Goal: Task Accomplishment & Management: Use online tool/utility

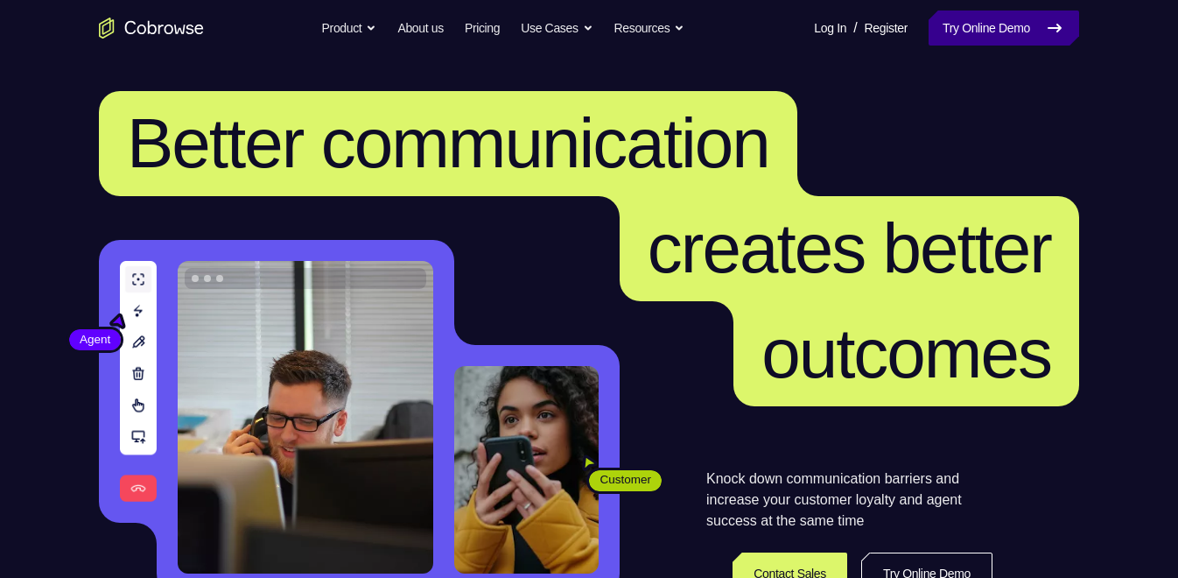
click at [1024, 35] on link "Try Online Demo" at bounding box center [1004, 28] width 151 height 35
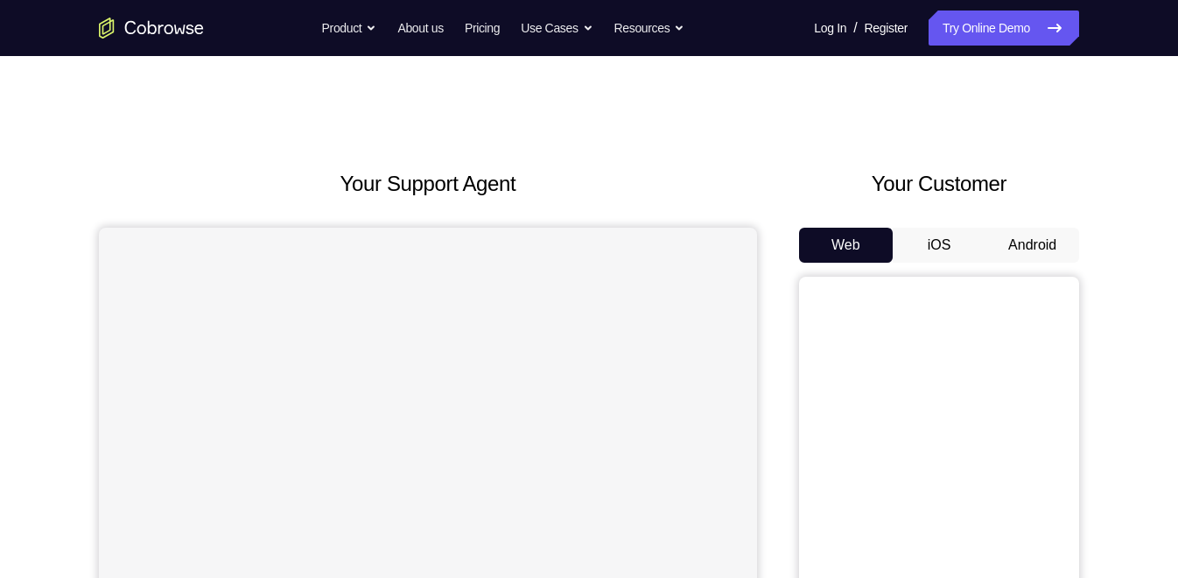
click at [1035, 252] on button "Android" at bounding box center [1033, 245] width 94 height 35
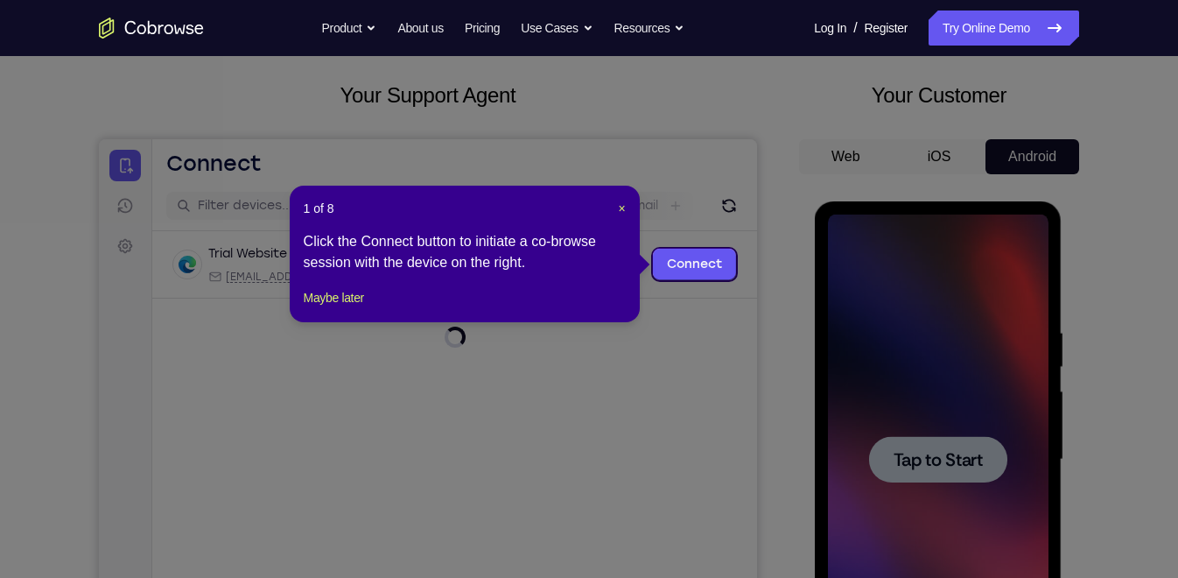
scroll to position [89, 0]
click at [618, 205] on span "×" at bounding box center [621, 208] width 7 height 14
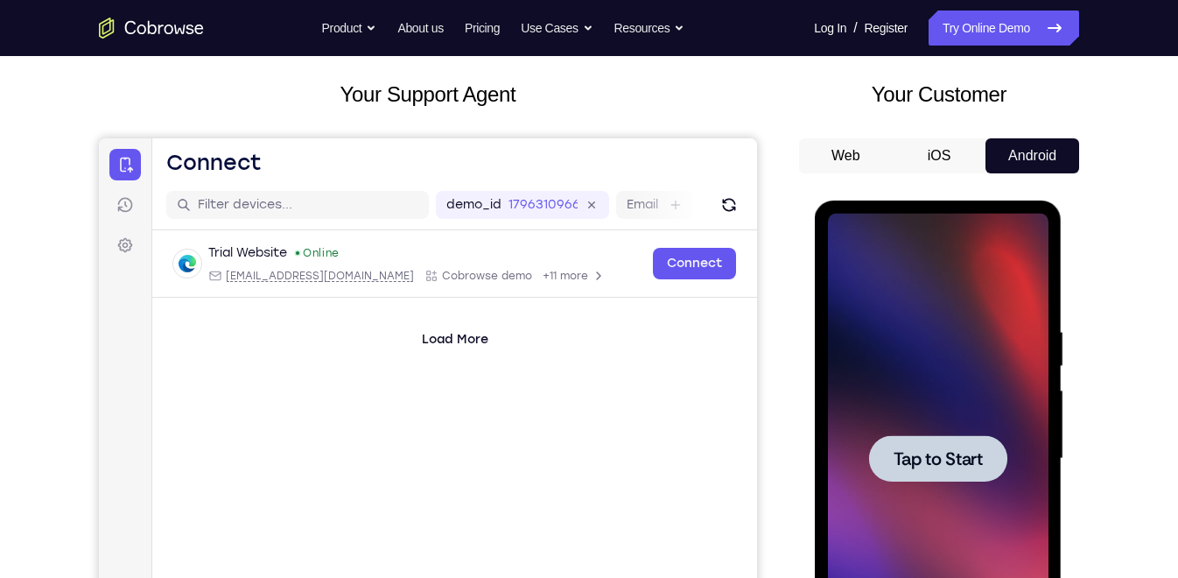
click at [983, 344] on div at bounding box center [937, 459] width 221 height 490
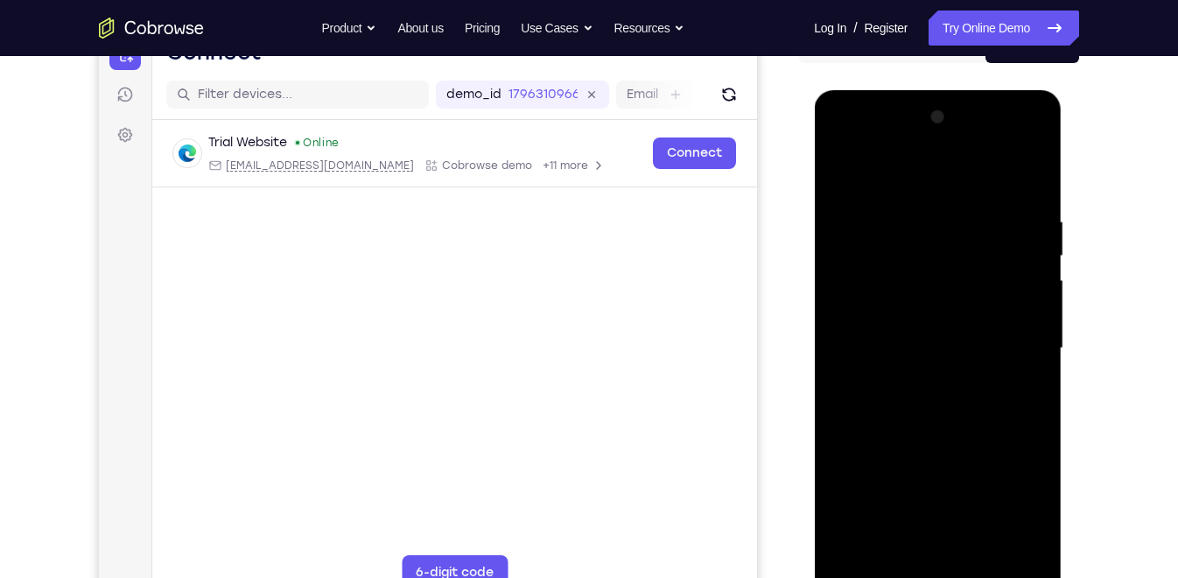
scroll to position [204, 0]
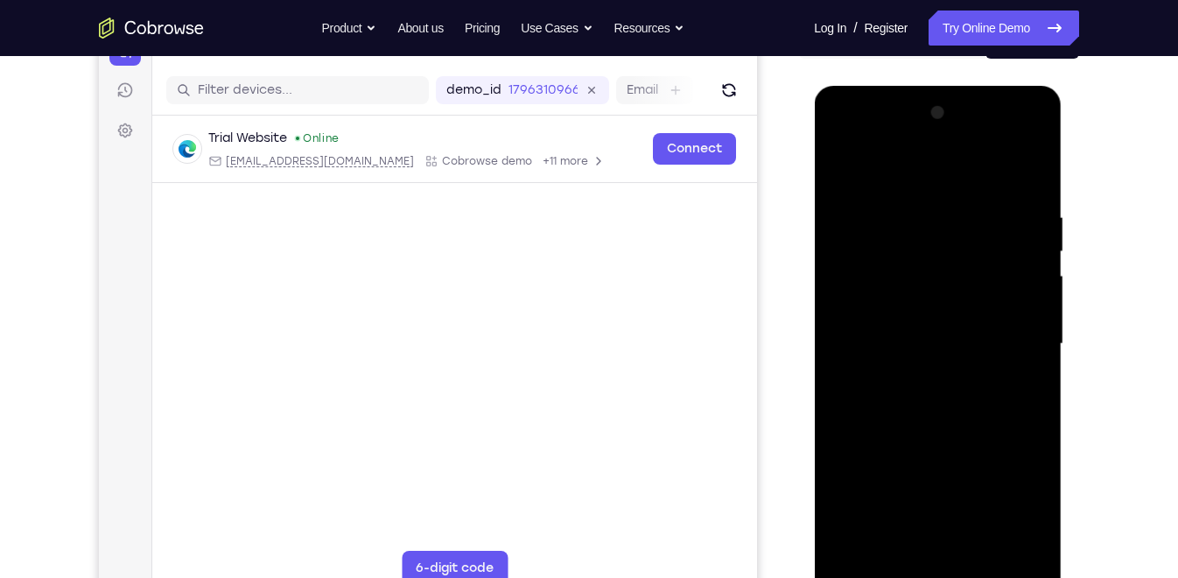
click at [907, 398] on div at bounding box center [937, 344] width 221 height 490
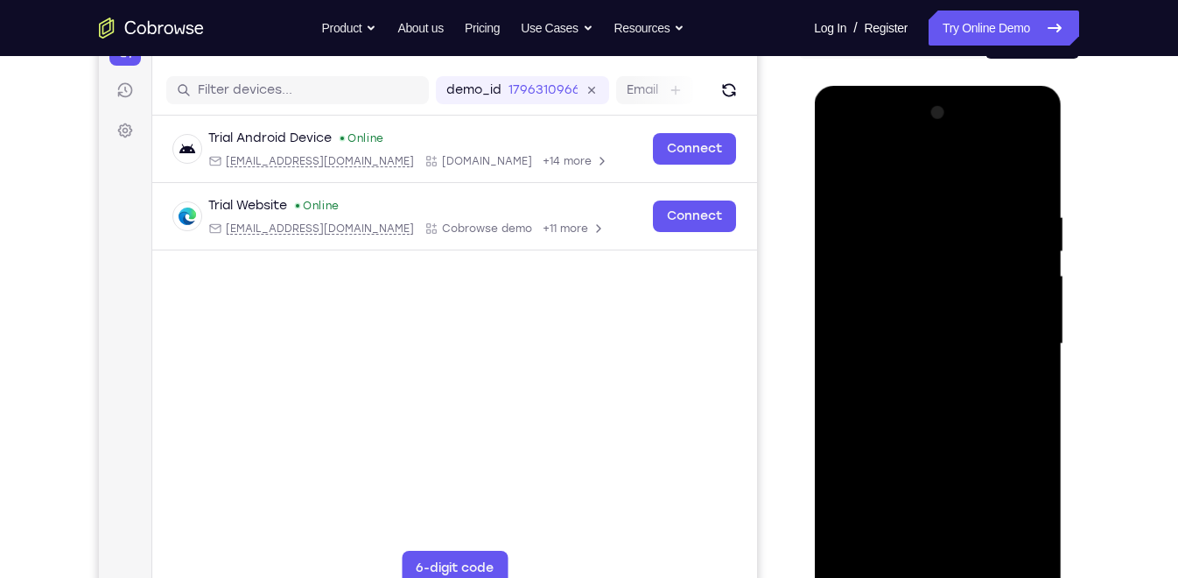
click at [872, 569] on div at bounding box center [937, 344] width 221 height 490
click at [876, 571] on div at bounding box center [937, 344] width 221 height 490
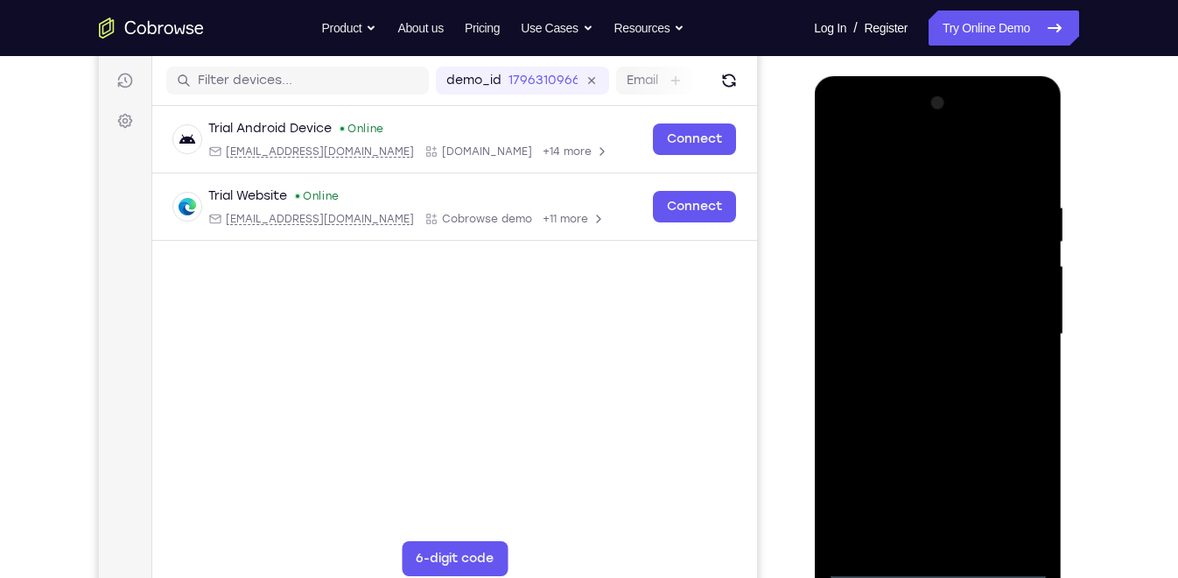
scroll to position [215, 0]
click at [876, 571] on div at bounding box center [937, 333] width 221 height 490
click at [1008, 493] on div at bounding box center [937, 333] width 221 height 490
click at [930, 157] on div at bounding box center [937, 333] width 221 height 490
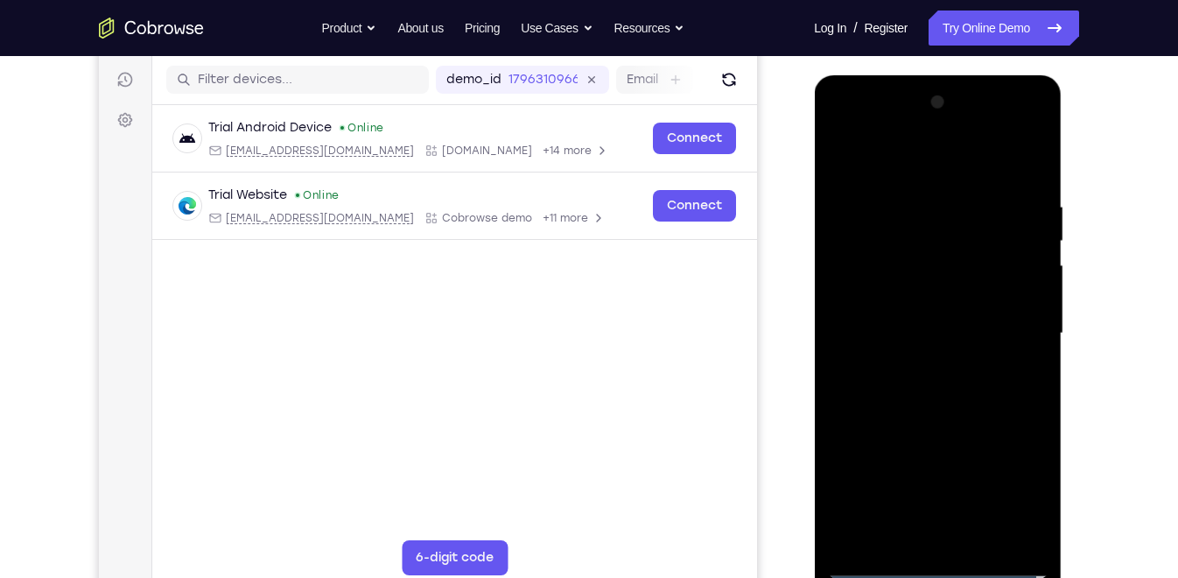
click at [1009, 333] on div at bounding box center [937, 333] width 221 height 490
click at [918, 368] on div at bounding box center [937, 333] width 221 height 490
click at [911, 318] on div at bounding box center [937, 333] width 221 height 490
click at [892, 300] on div at bounding box center [937, 333] width 221 height 490
click at [772, 256] on div "Your Support Agent Your Customer Web iOS Android" at bounding box center [589, 277] width 981 height 647
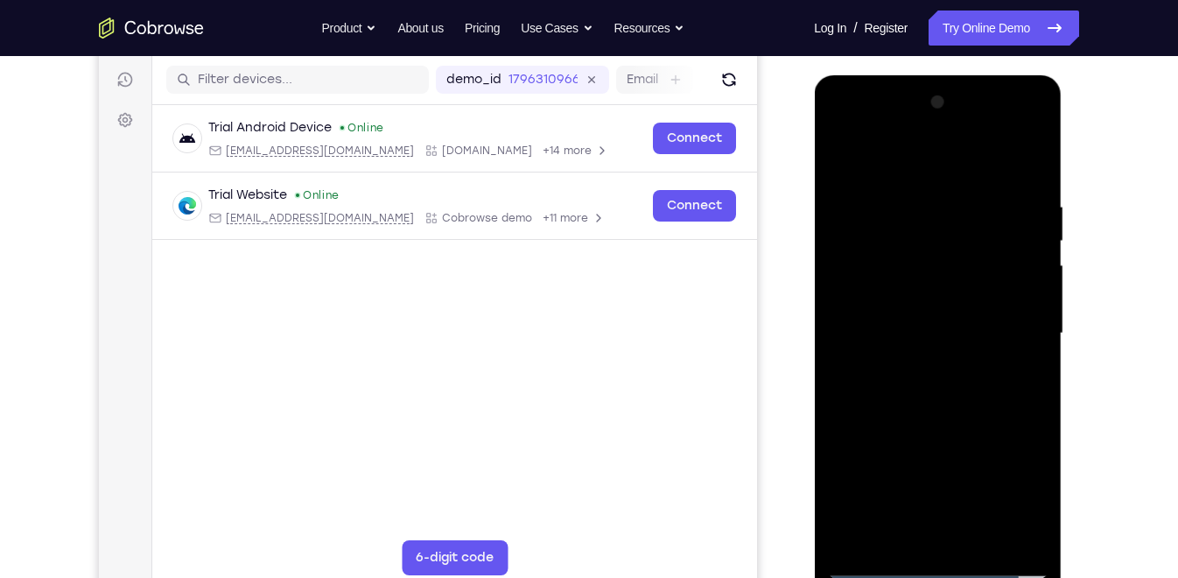
click at [772, 256] on div "Your Support Agent Your Customer Web iOS Android" at bounding box center [589, 277] width 981 height 647
click at [849, 326] on div at bounding box center [937, 333] width 221 height 490
click at [890, 383] on div at bounding box center [937, 333] width 221 height 490
click at [883, 376] on div at bounding box center [937, 333] width 221 height 490
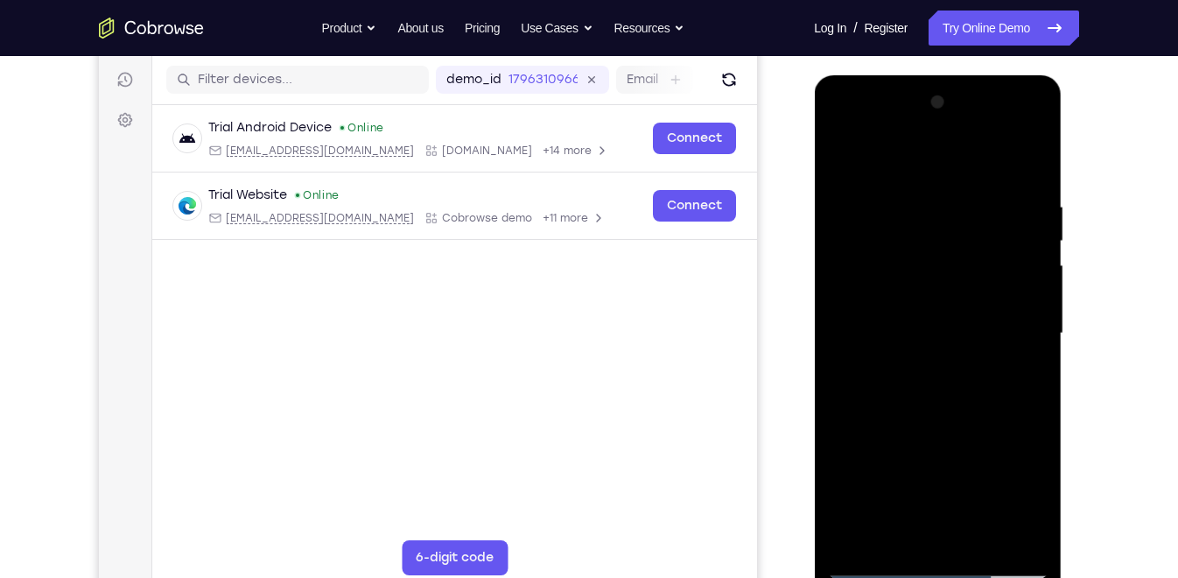
click at [953, 407] on div at bounding box center [937, 333] width 221 height 490
drag, startPoint x: 991, startPoint y: 454, endPoint x: 993, endPoint y: 402, distance: 51.7
click at [993, 402] on div at bounding box center [937, 333] width 221 height 490
drag, startPoint x: 982, startPoint y: 428, endPoint x: 983, endPoint y: 385, distance: 42.9
click at [983, 385] on div at bounding box center [937, 333] width 221 height 490
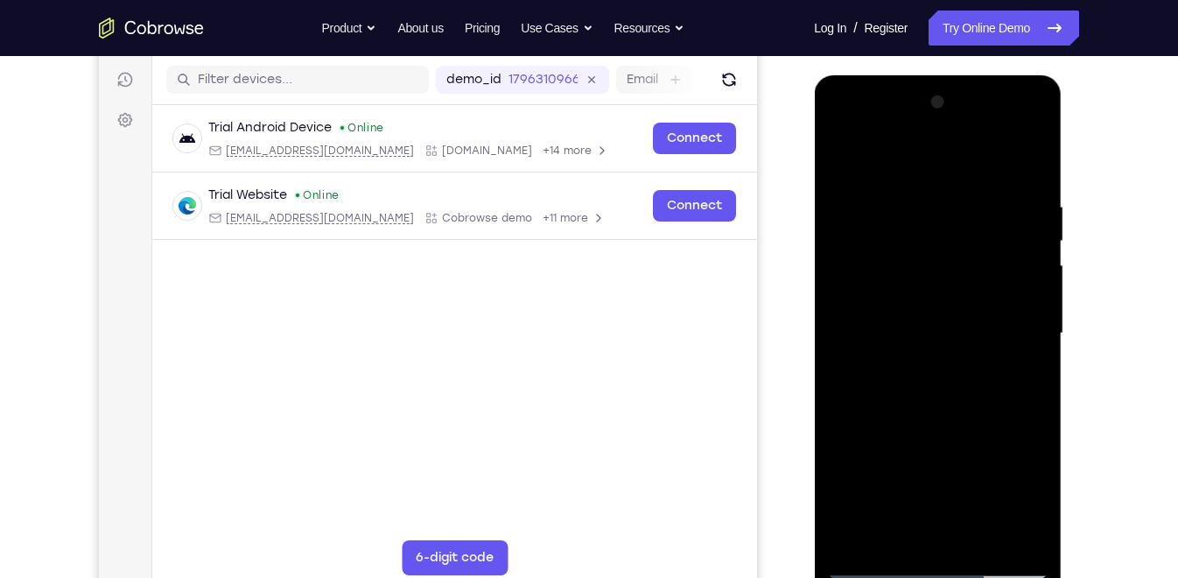
drag, startPoint x: 983, startPoint y: 385, endPoint x: 980, endPoint y: 509, distance: 123.5
click at [980, 509] on div at bounding box center [937, 333] width 221 height 490
click at [967, 213] on div at bounding box center [937, 333] width 221 height 490
click at [1028, 163] on div at bounding box center [937, 333] width 221 height 490
click at [970, 198] on div at bounding box center [937, 333] width 221 height 490
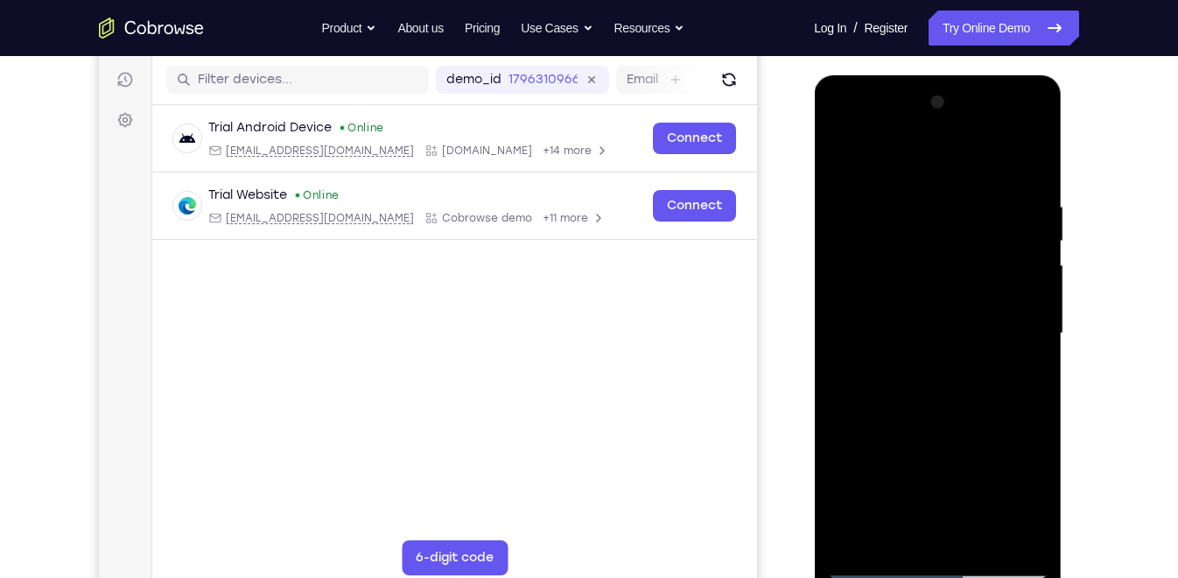
click at [1024, 168] on div at bounding box center [937, 333] width 221 height 490
click at [970, 190] on div at bounding box center [937, 333] width 221 height 490
click at [1024, 165] on div at bounding box center [937, 333] width 221 height 490
drag, startPoint x: 1009, startPoint y: 197, endPoint x: 955, endPoint y: 208, distance: 54.4
click at [955, 208] on div at bounding box center [937, 333] width 221 height 490
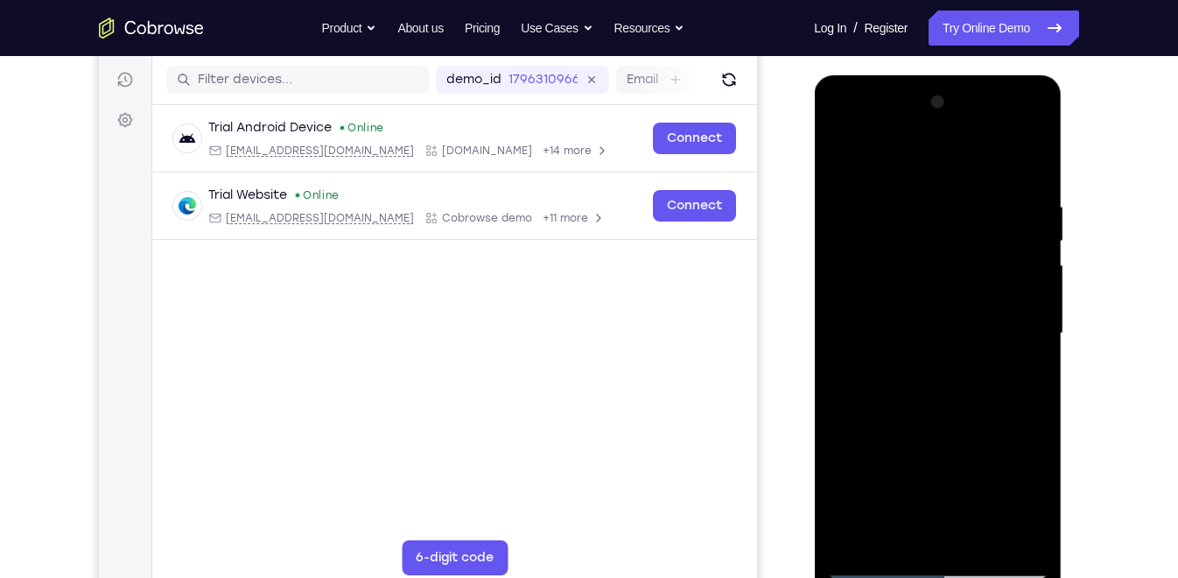
click at [973, 199] on div at bounding box center [937, 333] width 221 height 490
click at [1027, 161] on div at bounding box center [937, 333] width 221 height 490
click at [980, 531] on div at bounding box center [937, 333] width 221 height 490
click at [938, 422] on div at bounding box center [937, 333] width 221 height 490
click at [850, 148] on div at bounding box center [937, 333] width 221 height 490
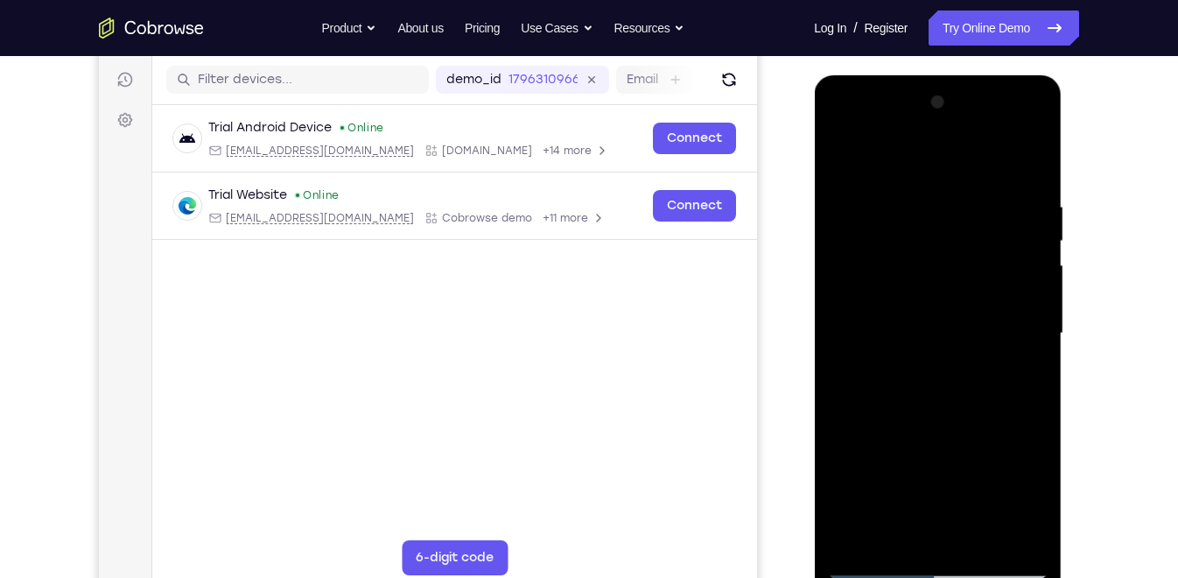
click at [1010, 202] on div at bounding box center [937, 333] width 221 height 490
click at [853, 165] on div at bounding box center [937, 333] width 221 height 490
click at [838, 151] on div at bounding box center [937, 333] width 221 height 490
click at [1029, 174] on div at bounding box center [937, 333] width 221 height 490
click at [852, 531] on div at bounding box center [937, 333] width 221 height 490
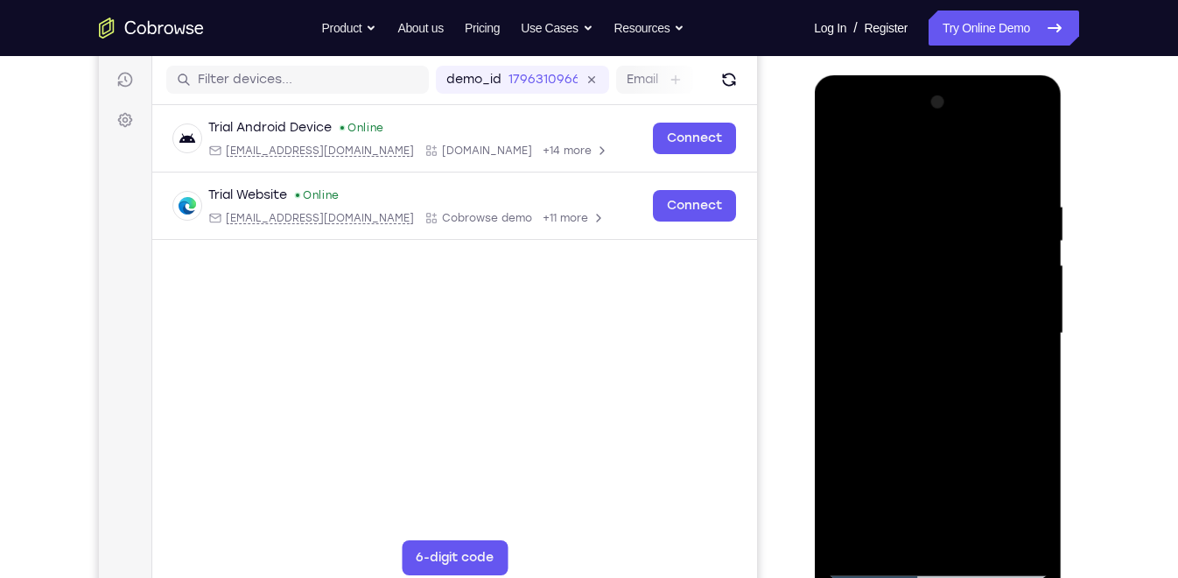
drag, startPoint x: 1015, startPoint y: 208, endPoint x: 862, endPoint y: 213, distance: 152.4
click at [862, 213] on div at bounding box center [937, 333] width 221 height 490
drag, startPoint x: 992, startPoint y: 201, endPoint x: 864, endPoint y: 208, distance: 128.0
click at [864, 208] on div at bounding box center [937, 333] width 221 height 490
drag, startPoint x: 978, startPoint y: 203, endPoint x: 844, endPoint y: 221, distance: 135.1
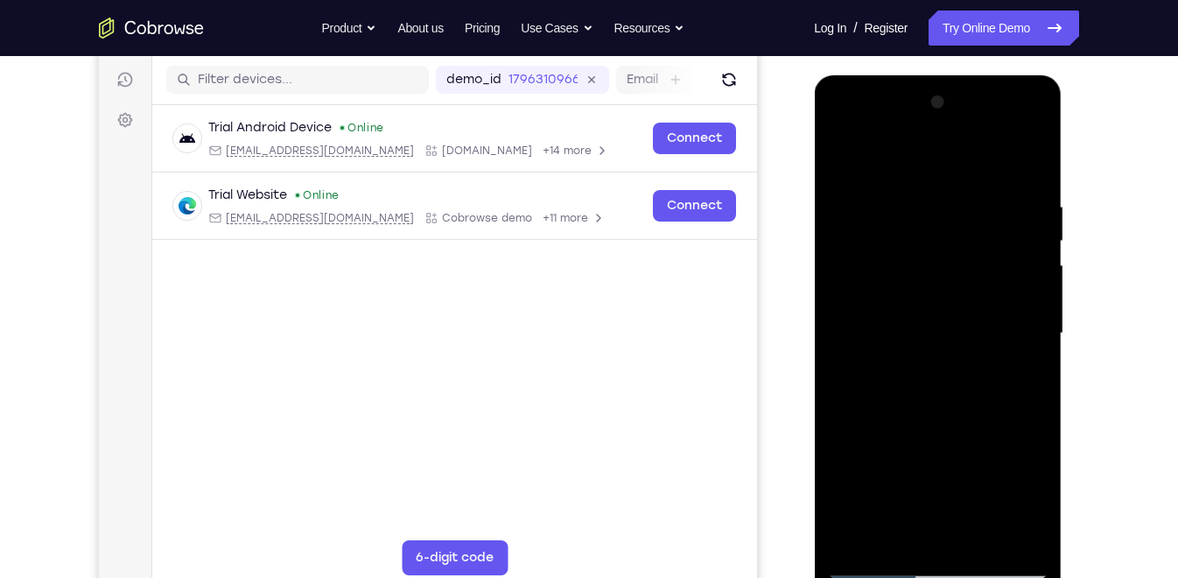
click at [844, 221] on div at bounding box center [937, 333] width 221 height 490
drag, startPoint x: 970, startPoint y: 345, endPoint x: 973, endPoint y: 310, distance: 35.1
click at [973, 310] on div at bounding box center [937, 333] width 221 height 490
drag, startPoint x: 961, startPoint y: 233, endPoint x: 960, endPoint y: 299, distance: 66.6
click at [960, 299] on div at bounding box center [937, 333] width 221 height 490
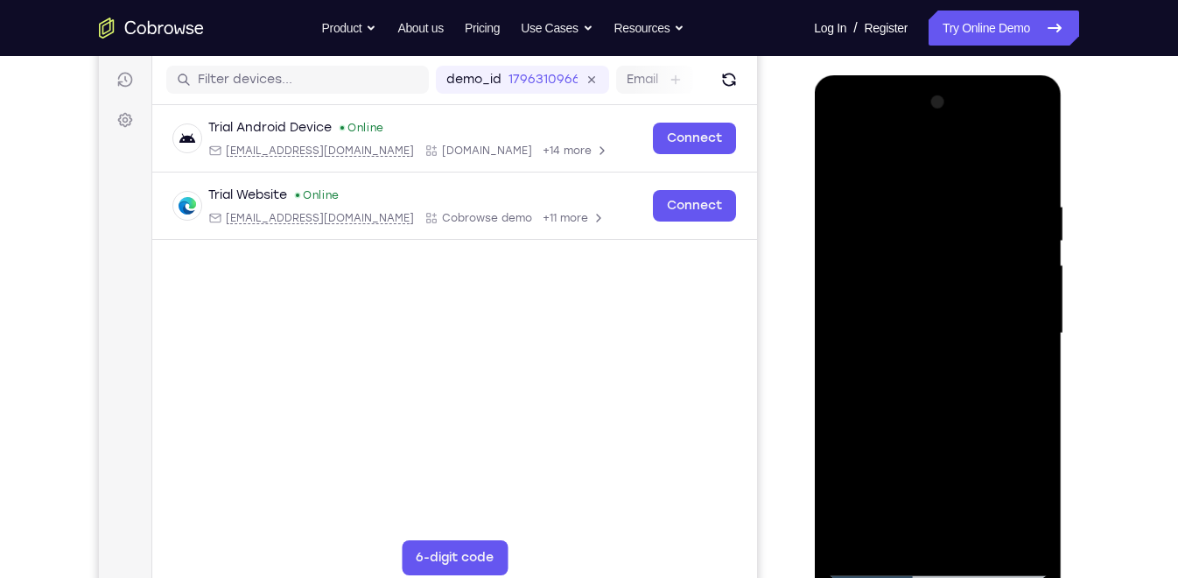
click at [947, 205] on div at bounding box center [937, 333] width 221 height 490
click at [1030, 165] on div at bounding box center [937, 333] width 221 height 490
drag, startPoint x: 974, startPoint y: 336, endPoint x: 992, endPoint y: 168, distance: 169.0
click at [992, 168] on div at bounding box center [937, 333] width 221 height 490
drag, startPoint x: 961, startPoint y: 363, endPoint x: 995, endPoint y: 198, distance: 168.8
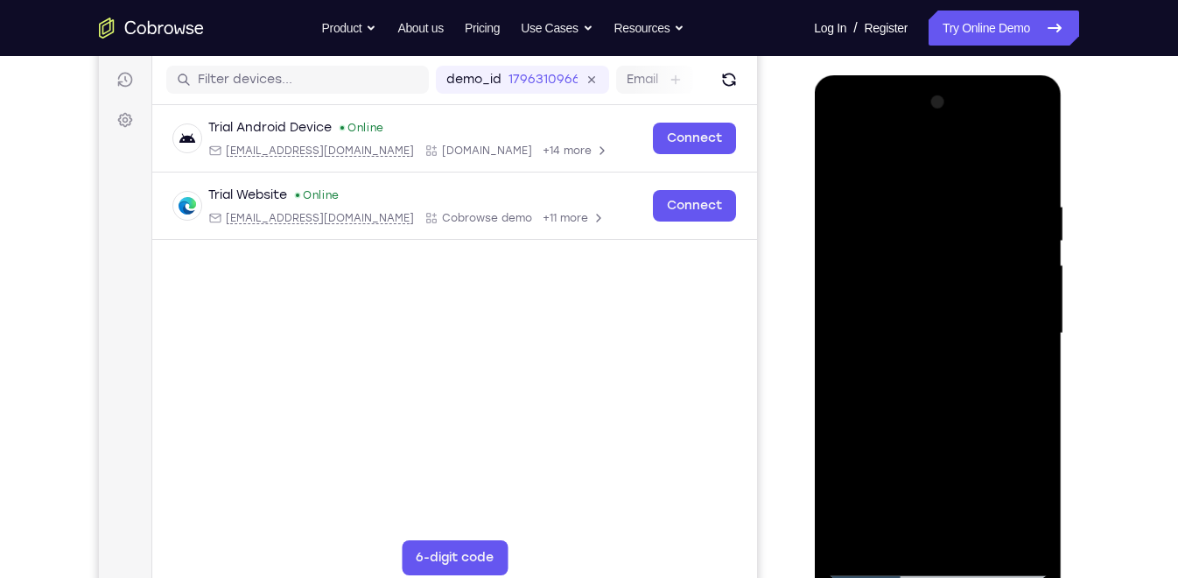
click at [995, 198] on div at bounding box center [937, 333] width 221 height 490
drag, startPoint x: 974, startPoint y: 416, endPoint x: 999, endPoint y: 249, distance: 169.1
click at [999, 249] on div at bounding box center [937, 333] width 221 height 490
drag, startPoint x: 974, startPoint y: 419, endPoint x: 986, endPoint y: 292, distance: 127.5
click at [986, 292] on div at bounding box center [937, 333] width 221 height 490
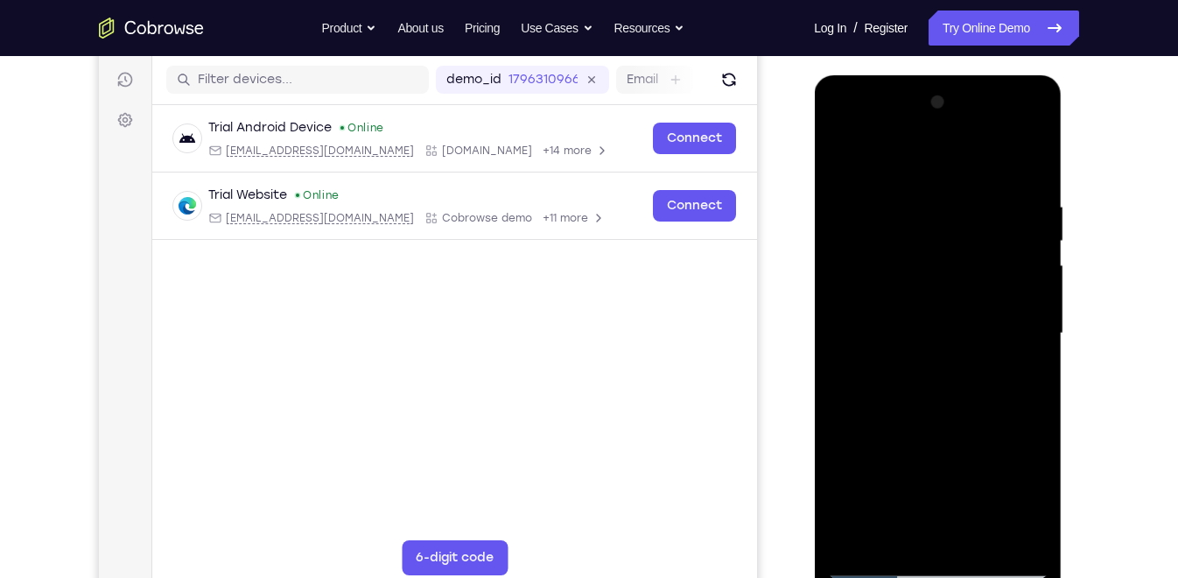
drag, startPoint x: 981, startPoint y: 385, endPoint x: 998, endPoint y: 222, distance: 163.8
click at [998, 222] on div at bounding box center [937, 333] width 221 height 490
drag, startPoint x: 970, startPoint y: 433, endPoint x: 974, endPoint y: 261, distance: 171.7
click at [974, 261] on div at bounding box center [937, 333] width 221 height 490
drag, startPoint x: 1000, startPoint y: 396, endPoint x: 1001, endPoint y: 313, distance: 82.3
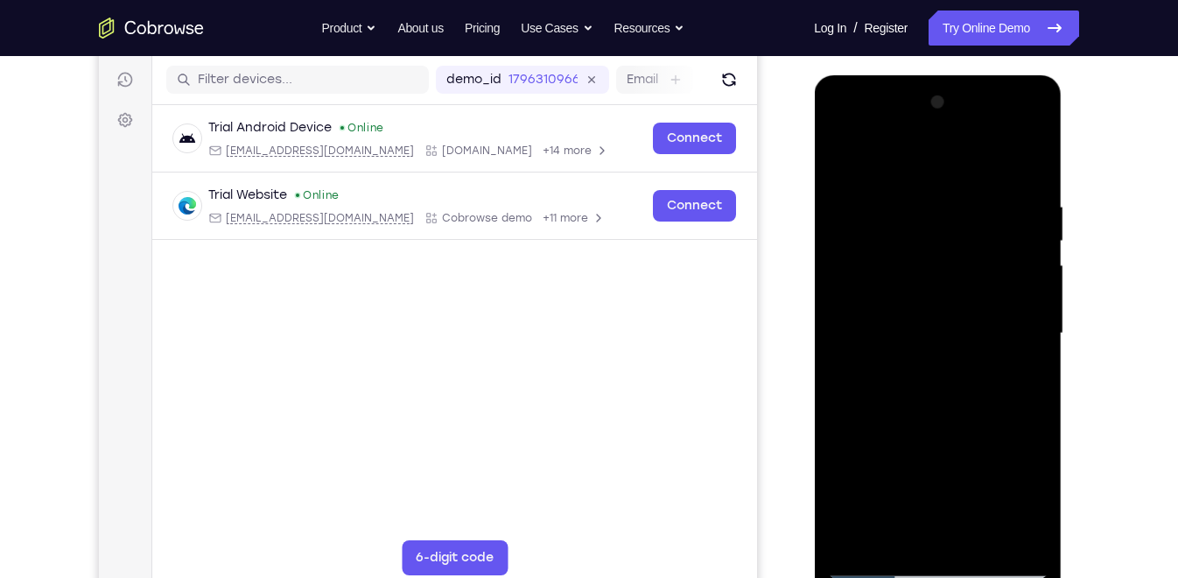
click at [1001, 313] on div at bounding box center [937, 333] width 221 height 490
click at [1032, 334] on div at bounding box center [937, 333] width 221 height 490
click at [845, 335] on div at bounding box center [937, 333] width 221 height 490
click at [1037, 328] on div at bounding box center [937, 333] width 221 height 490
drag, startPoint x: 918, startPoint y: 363, endPoint x: 918, endPoint y: 233, distance: 130.5
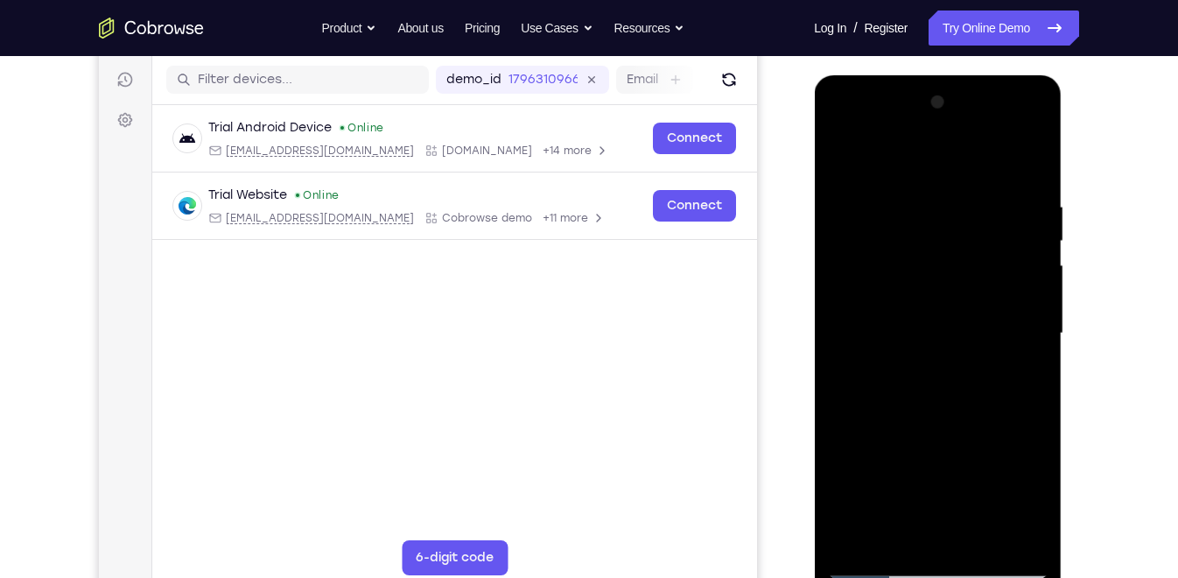
click at [918, 233] on div at bounding box center [937, 333] width 221 height 490
drag, startPoint x: 942, startPoint y: 425, endPoint x: 942, endPoint y: 271, distance: 154.1
click at [942, 271] on div at bounding box center [937, 333] width 221 height 490
drag, startPoint x: 937, startPoint y: 431, endPoint x: 944, endPoint y: 305, distance: 126.3
click at [944, 305] on div at bounding box center [937, 333] width 221 height 490
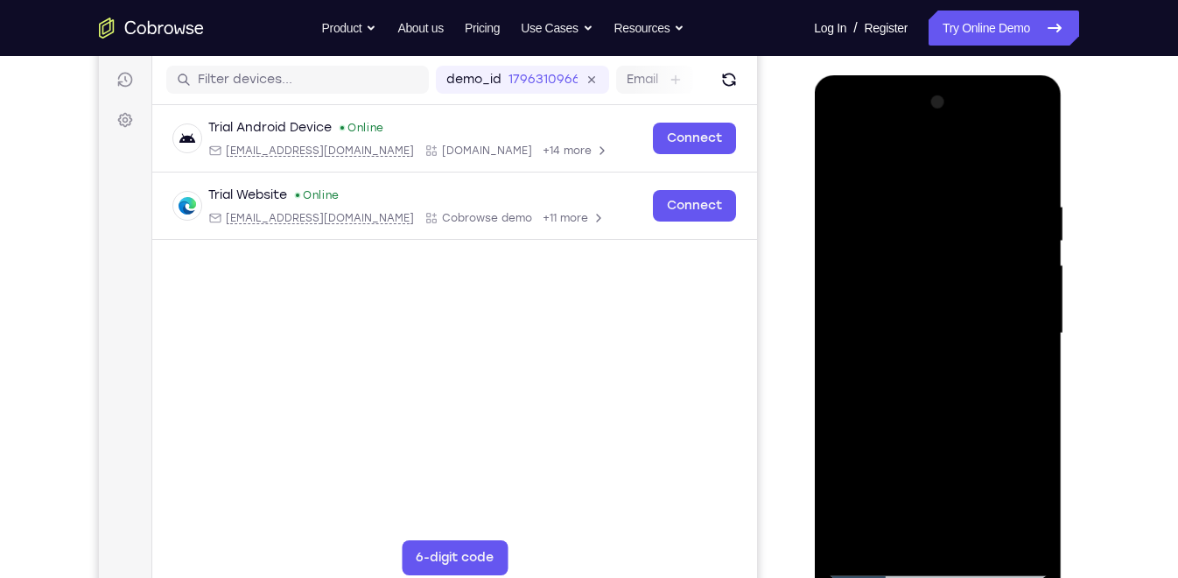
click at [1023, 284] on div at bounding box center [937, 333] width 221 height 490
click at [1036, 285] on div at bounding box center [937, 333] width 221 height 490
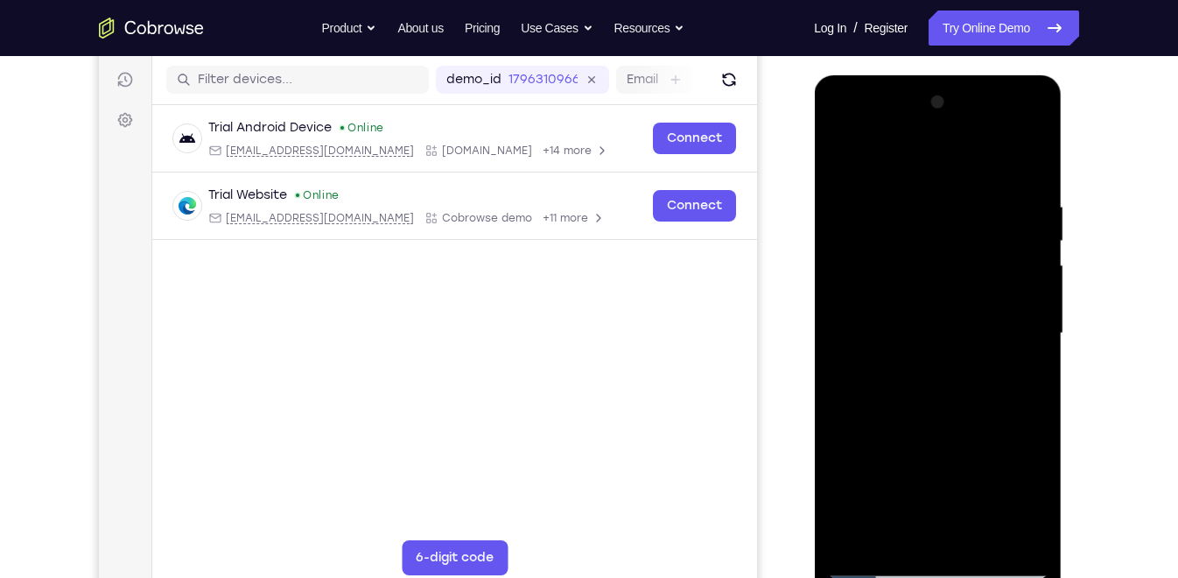
drag, startPoint x: 940, startPoint y: 326, endPoint x: 979, endPoint y: 172, distance: 158.0
click at [979, 172] on div at bounding box center [937, 333] width 221 height 490
drag, startPoint x: 943, startPoint y: 334, endPoint x: 963, endPoint y: 158, distance: 177.1
click at [963, 158] on div at bounding box center [937, 333] width 221 height 490
drag, startPoint x: 925, startPoint y: 354, endPoint x: 941, endPoint y: 209, distance: 145.3
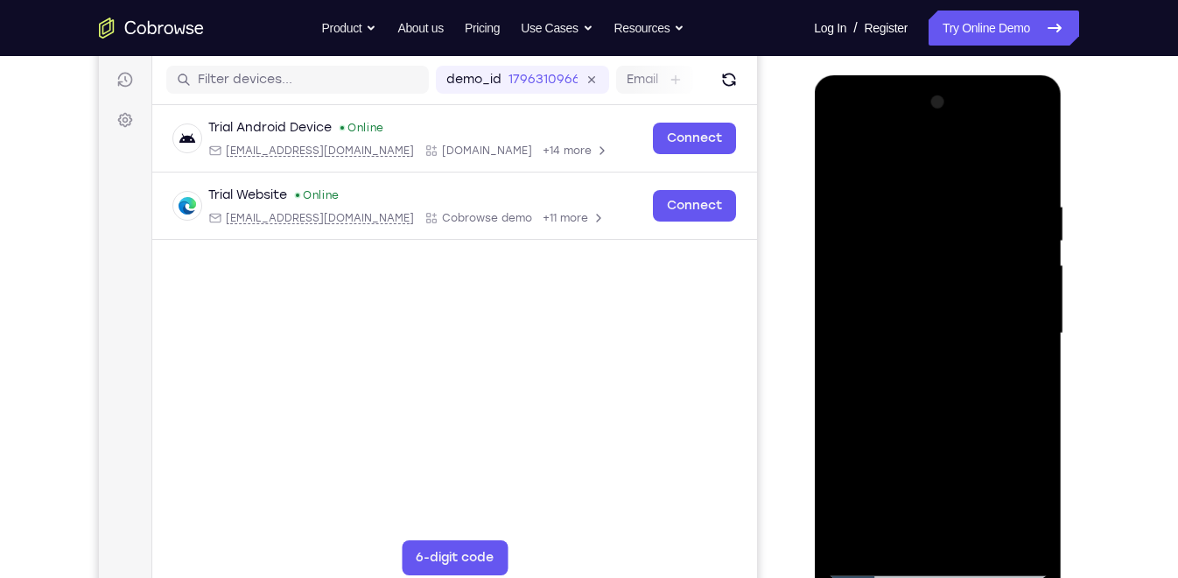
click at [941, 209] on div at bounding box center [937, 333] width 221 height 490
drag, startPoint x: 930, startPoint y: 346, endPoint x: 939, endPoint y: 230, distance: 116.0
click at [939, 230] on div at bounding box center [937, 333] width 221 height 490
drag, startPoint x: 945, startPoint y: 397, endPoint x: 972, endPoint y: 243, distance: 155.6
click at [972, 243] on div at bounding box center [937, 333] width 221 height 490
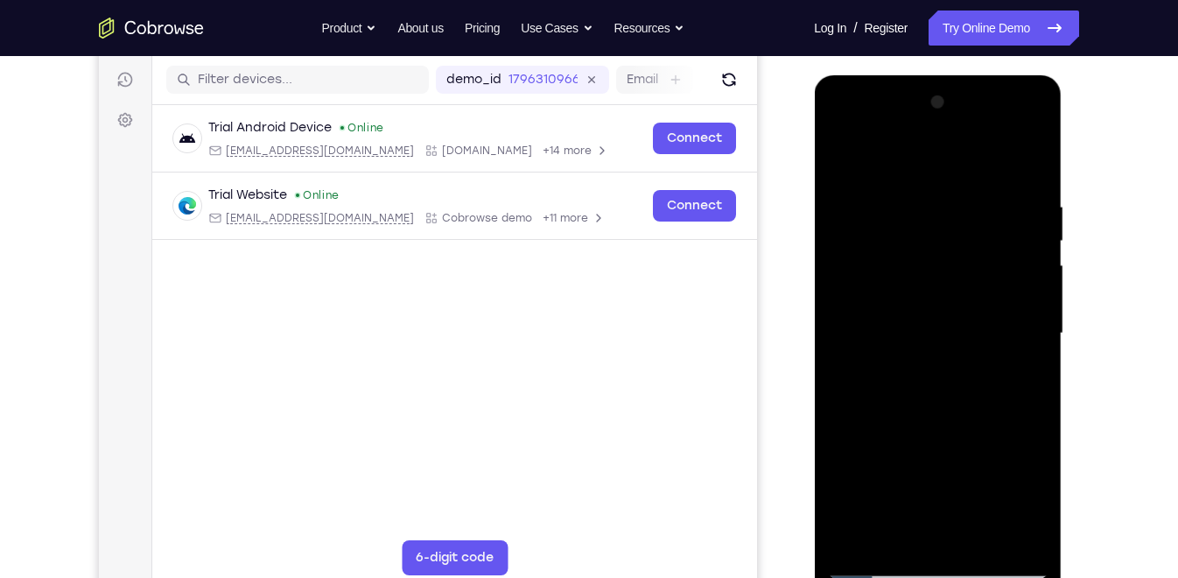
drag, startPoint x: 955, startPoint y: 382, endPoint x: 960, endPoint y: 213, distance: 169.0
click at [960, 213] on div at bounding box center [937, 333] width 221 height 490
drag, startPoint x: 976, startPoint y: 422, endPoint x: 976, endPoint y: 271, distance: 151.5
click at [976, 271] on div at bounding box center [937, 333] width 221 height 490
click at [1037, 397] on div at bounding box center [937, 333] width 221 height 490
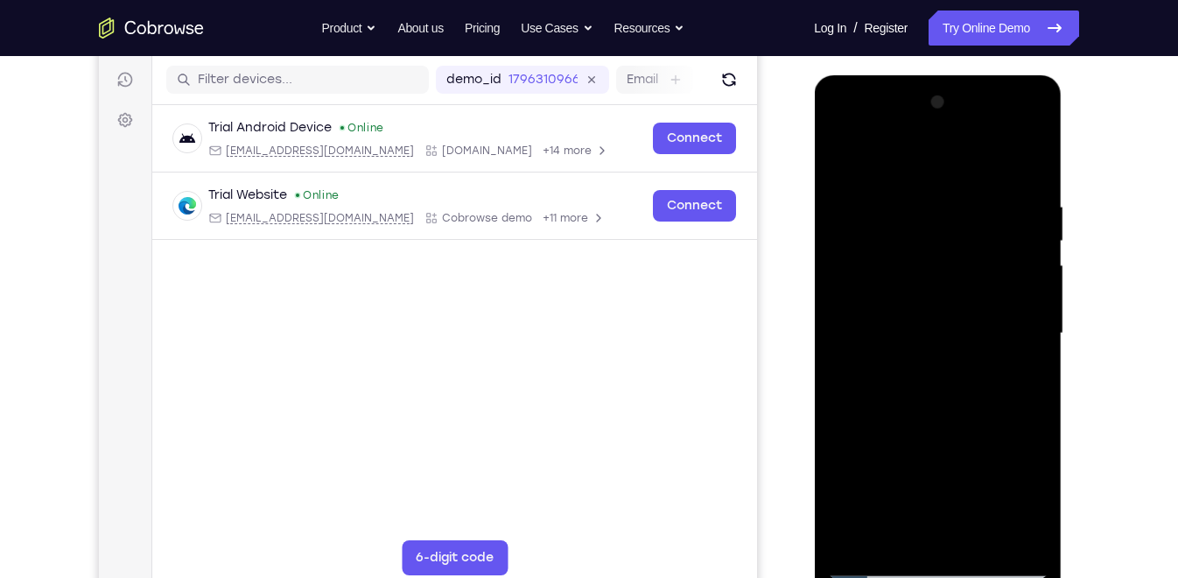
click at [1037, 397] on div at bounding box center [937, 333] width 221 height 490
drag, startPoint x: 948, startPoint y: 411, endPoint x: 950, endPoint y: 280, distance: 130.5
click at [950, 280] on div at bounding box center [937, 333] width 221 height 490
drag, startPoint x: 952, startPoint y: 406, endPoint x: 939, endPoint y: 254, distance: 152.9
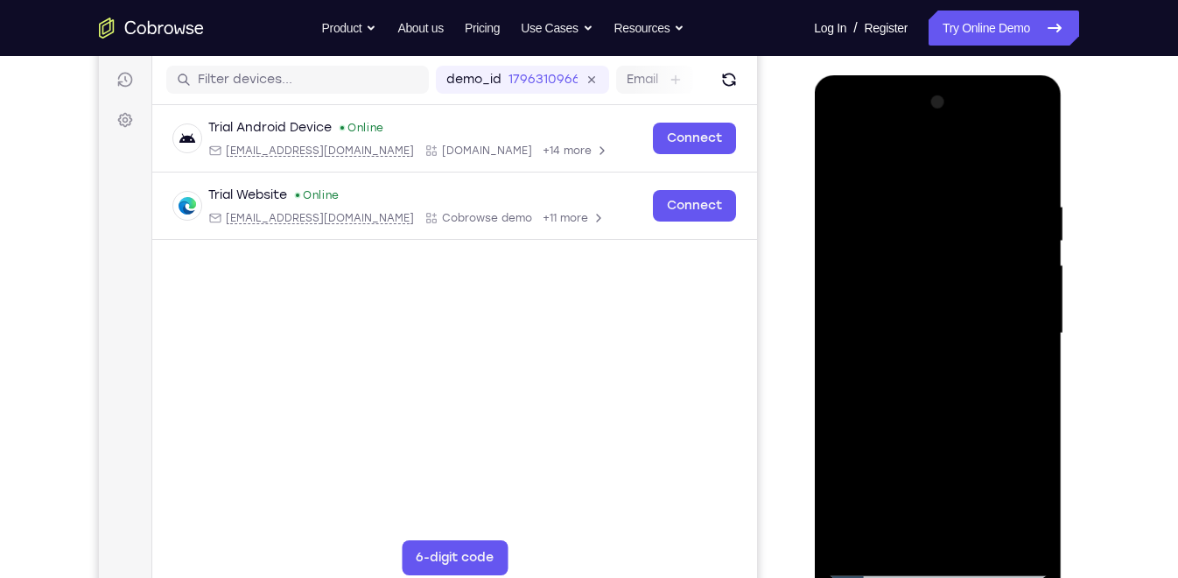
click at [939, 254] on div at bounding box center [937, 333] width 221 height 490
drag, startPoint x: 959, startPoint y: 404, endPoint x: 949, endPoint y: 229, distance: 174.5
click at [949, 229] on div at bounding box center [937, 333] width 221 height 490
drag, startPoint x: 957, startPoint y: 344, endPoint x: 967, endPoint y: 208, distance: 136.1
click at [967, 208] on div at bounding box center [937, 333] width 221 height 490
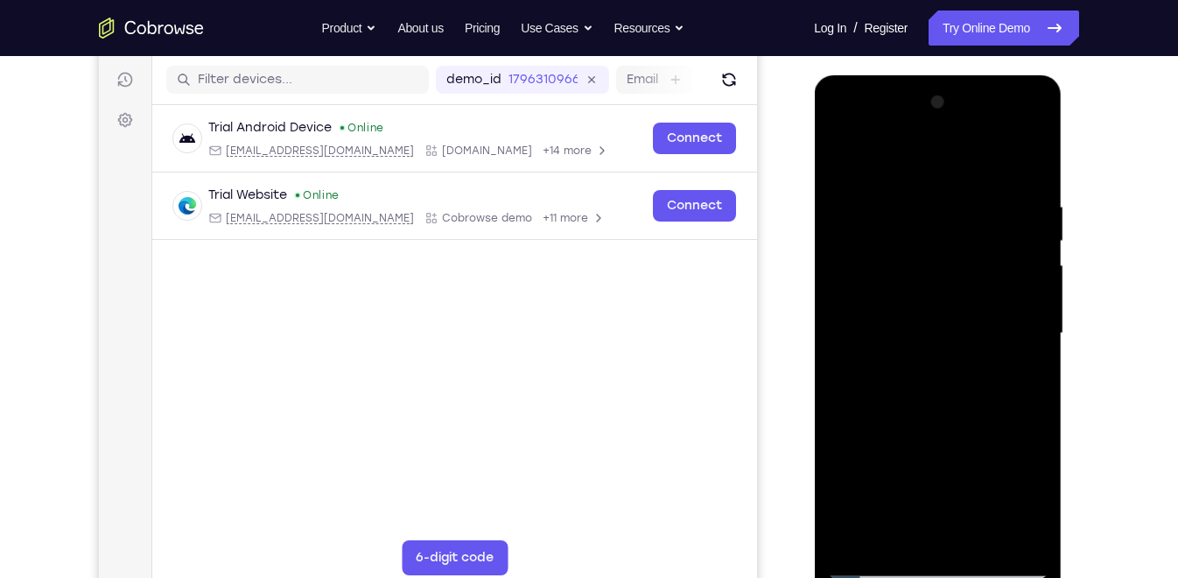
drag, startPoint x: 962, startPoint y: 383, endPoint x: 960, endPoint y: 210, distance: 173.4
click at [960, 210] on div at bounding box center [937, 333] width 221 height 490
drag, startPoint x: 962, startPoint y: 371, endPoint x: 954, endPoint y: 215, distance: 156.9
click at [954, 215] on div at bounding box center [937, 333] width 221 height 490
drag, startPoint x: 962, startPoint y: 424, endPoint x: 962, endPoint y: 216, distance: 207.5
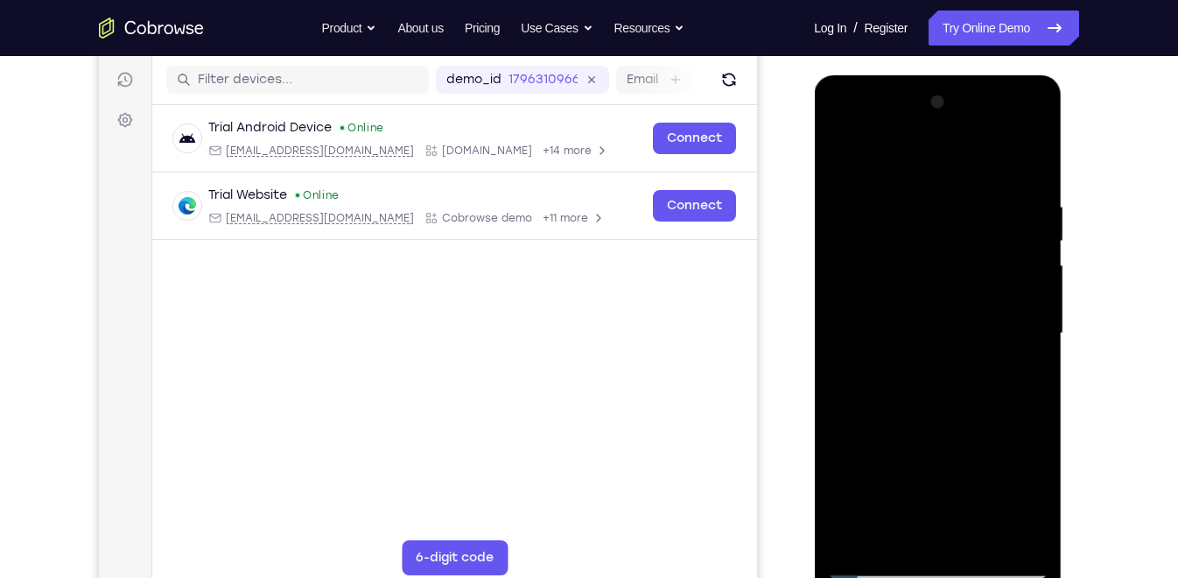
click at [962, 216] on div at bounding box center [937, 333] width 221 height 490
drag, startPoint x: 973, startPoint y: 341, endPoint x: 960, endPoint y: 129, distance: 213.1
click at [960, 129] on div at bounding box center [937, 333] width 221 height 490
drag, startPoint x: 961, startPoint y: 335, endPoint x: 960, endPoint y: 193, distance: 142.7
click at [960, 193] on div at bounding box center [937, 333] width 221 height 490
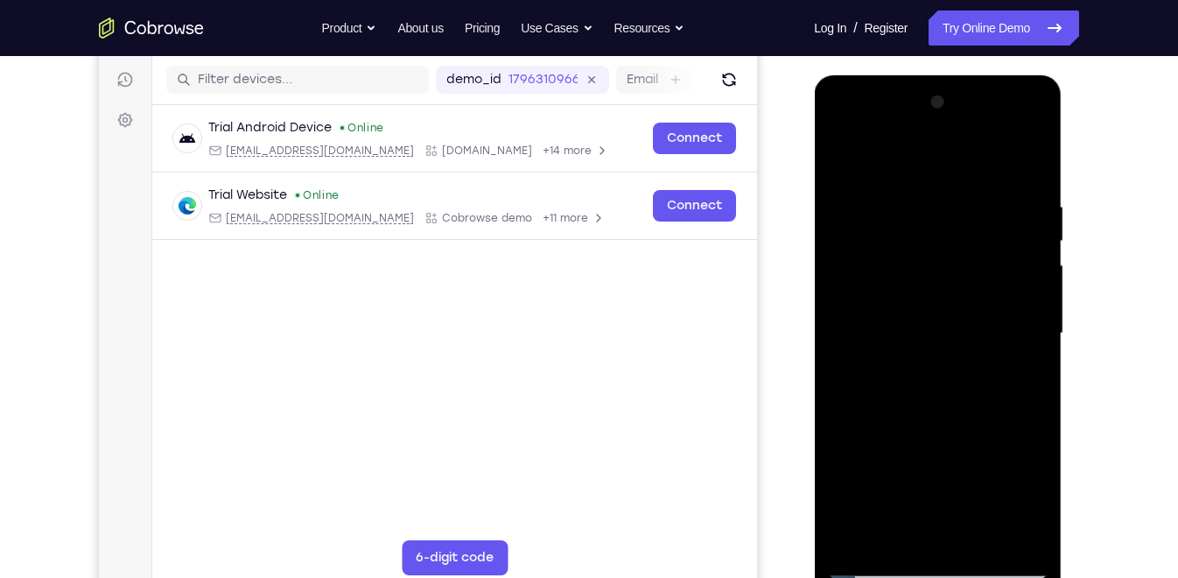
drag, startPoint x: 958, startPoint y: 405, endPoint x: 960, endPoint y: 180, distance: 225.0
click at [960, 180] on div at bounding box center [937, 333] width 221 height 490
drag, startPoint x: 962, startPoint y: 348, endPoint x: 966, endPoint y: 230, distance: 117.4
click at [966, 230] on div at bounding box center [937, 333] width 221 height 490
drag, startPoint x: 972, startPoint y: 443, endPoint x: 967, endPoint y: 206, distance: 237.3
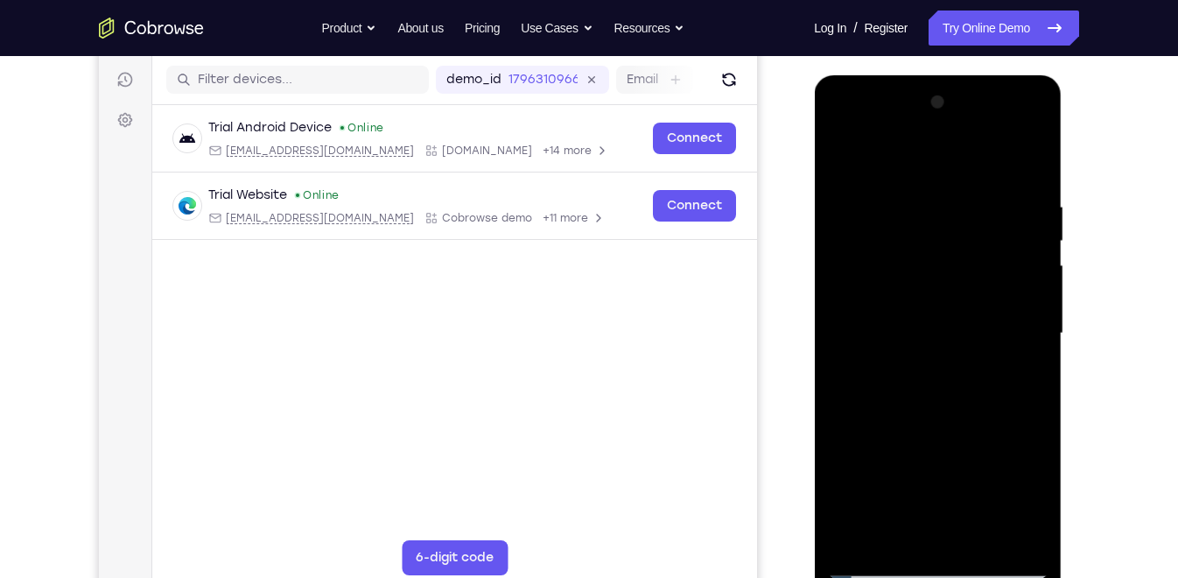
click at [967, 206] on div at bounding box center [937, 333] width 221 height 490
drag, startPoint x: 954, startPoint y: 361, endPoint x: 924, endPoint y: 235, distance: 129.8
click at [924, 235] on div at bounding box center [937, 333] width 221 height 490
drag, startPoint x: 947, startPoint y: 401, endPoint x: 960, endPoint y: 320, distance: 81.5
click at [960, 320] on div at bounding box center [937, 333] width 221 height 490
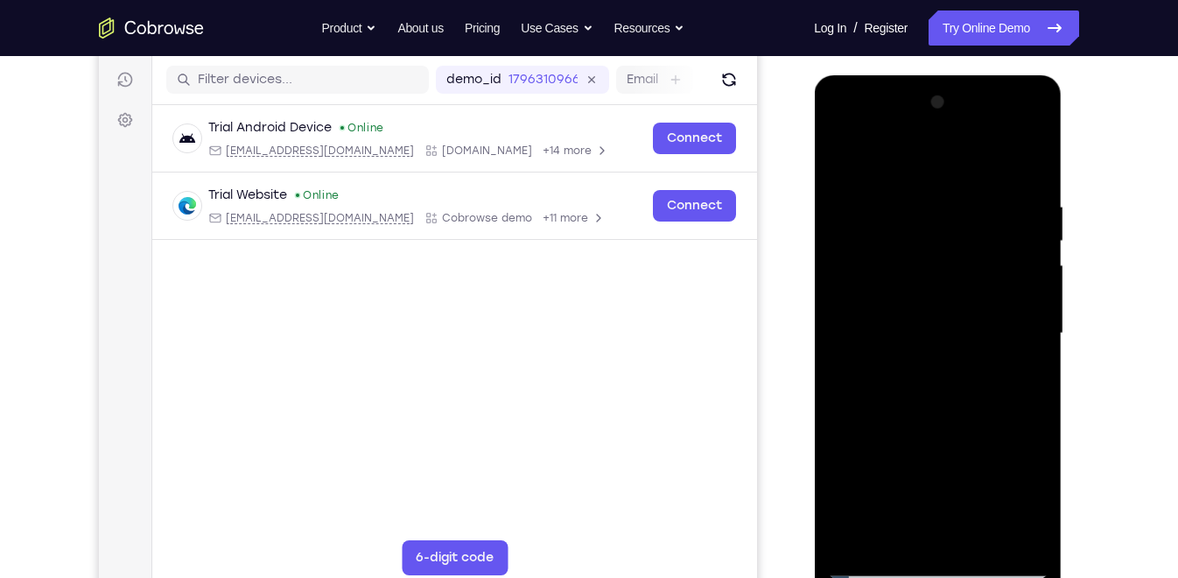
click at [1034, 318] on div at bounding box center [937, 333] width 221 height 490
drag, startPoint x: 947, startPoint y: 403, endPoint x: 960, endPoint y: 173, distance: 229.8
click at [960, 173] on div at bounding box center [937, 333] width 221 height 490
drag, startPoint x: 953, startPoint y: 454, endPoint x: 947, endPoint y: 285, distance: 168.2
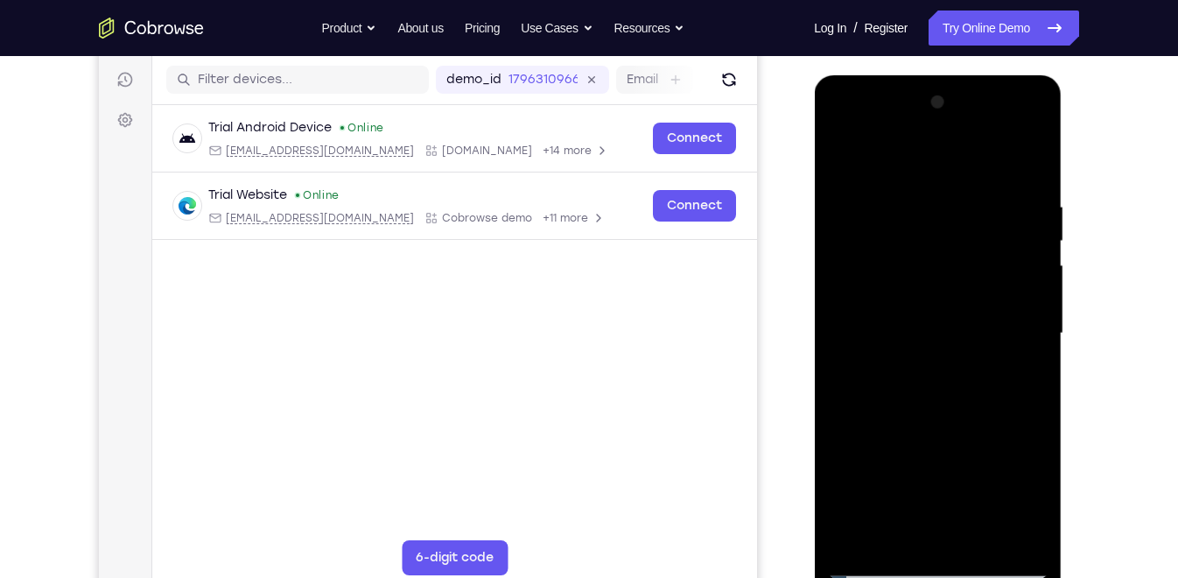
click at [947, 285] on div at bounding box center [937, 333] width 221 height 490
drag, startPoint x: 981, startPoint y: 396, endPoint x: 981, endPoint y: 368, distance: 28.0
click at [981, 368] on div at bounding box center [937, 333] width 221 height 490
drag, startPoint x: 975, startPoint y: 407, endPoint x: 975, endPoint y: 343, distance: 63.9
click at [975, 343] on div at bounding box center [937, 333] width 221 height 490
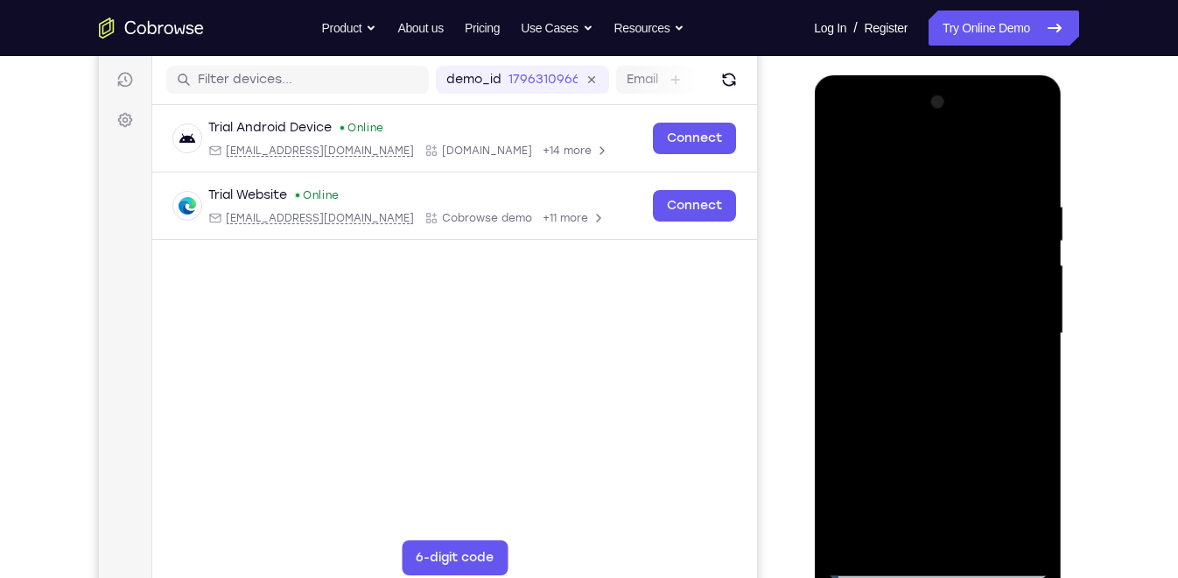
drag, startPoint x: 939, startPoint y: 411, endPoint x: 965, endPoint y: 221, distance: 191.7
click at [965, 221] on div at bounding box center [937, 333] width 221 height 490
drag, startPoint x: 960, startPoint y: 394, endPoint x: 970, endPoint y: 236, distance: 158.8
click at [970, 236] on div at bounding box center [937, 333] width 221 height 490
drag, startPoint x: 962, startPoint y: 416, endPoint x: 973, endPoint y: 267, distance: 149.2
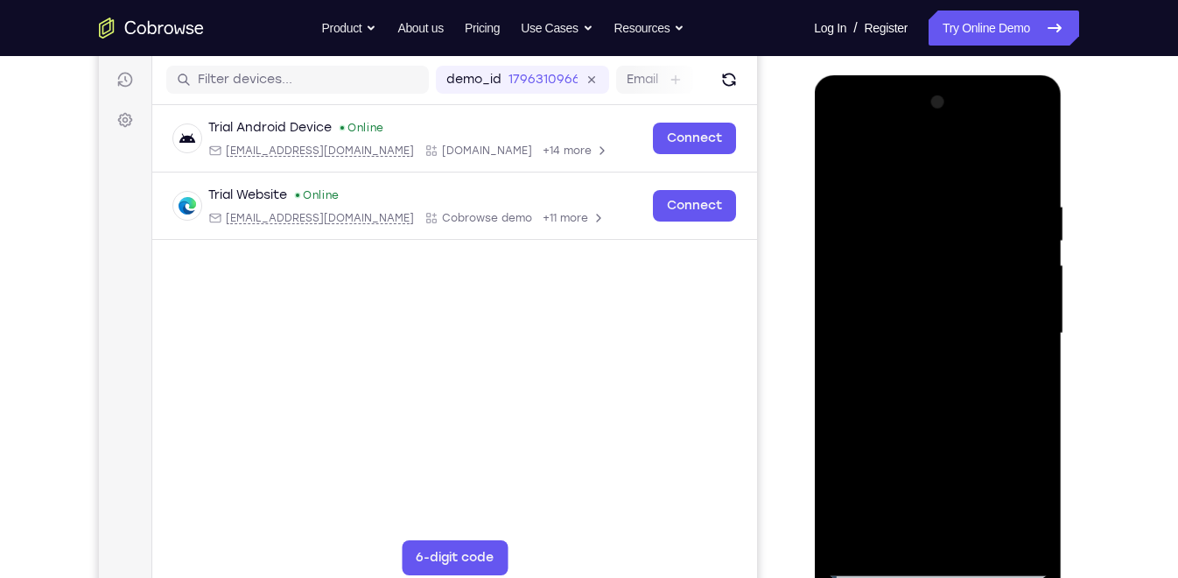
click at [973, 267] on div at bounding box center [937, 333] width 221 height 490
drag, startPoint x: 977, startPoint y: 390, endPoint x: 984, endPoint y: 300, distance: 90.5
click at [984, 300] on div at bounding box center [937, 333] width 221 height 490
click at [1035, 361] on div at bounding box center [937, 333] width 221 height 490
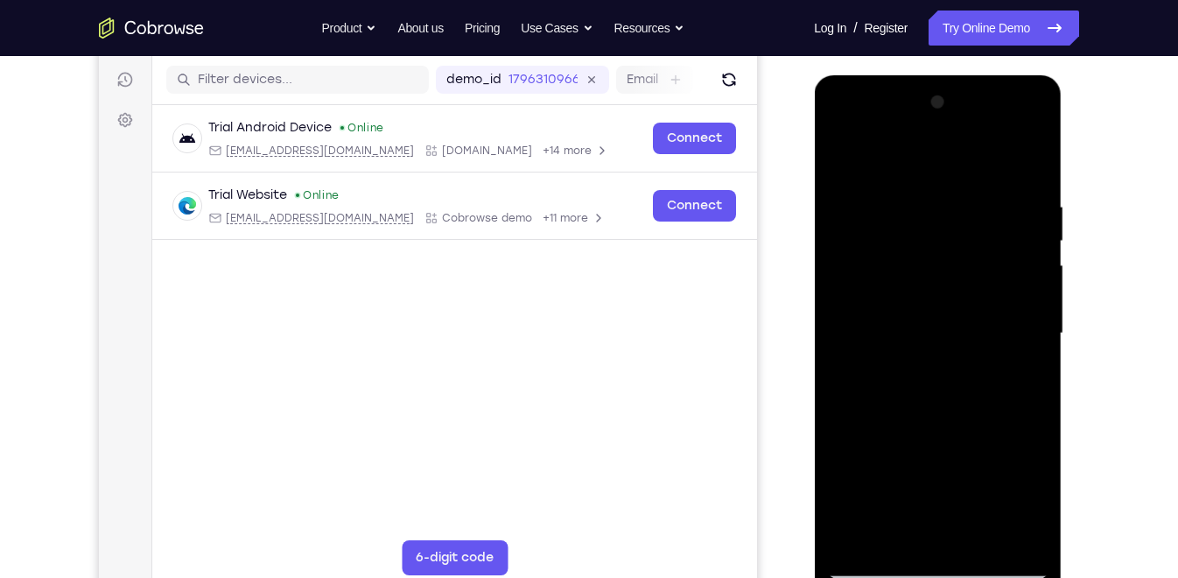
click at [982, 538] on div at bounding box center [937, 333] width 221 height 490
drag, startPoint x: 928, startPoint y: 433, endPoint x: 925, endPoint y: 481, distance: 47.4
click at [925, 481] on div at bounding box center [937, 333] width 221 height 490
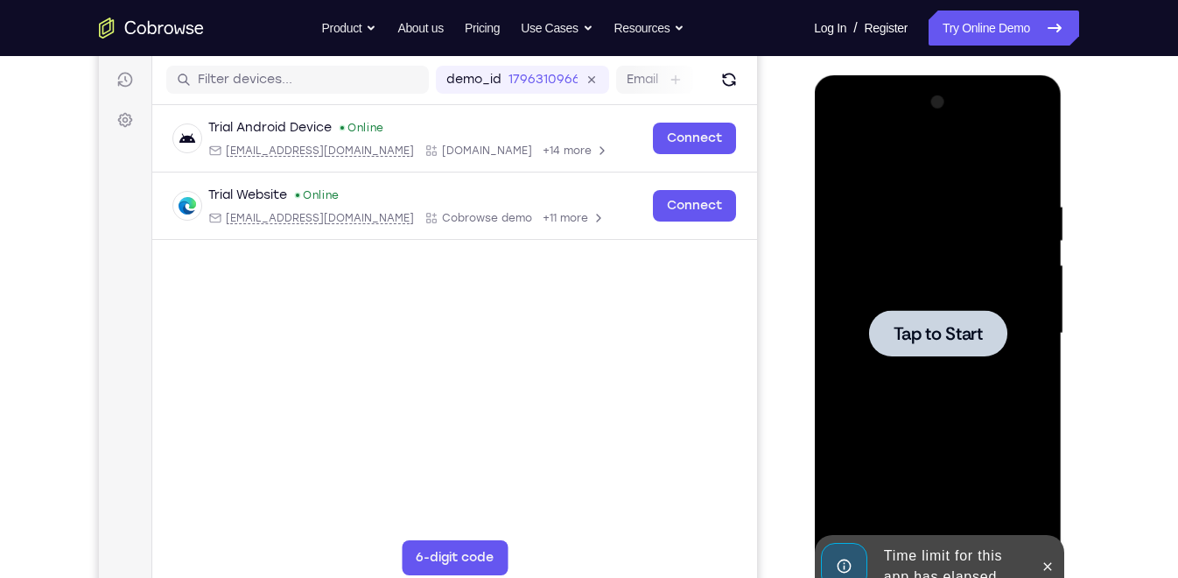
drag, startPoint x: 949, startPoint y: 423, endPoint x: 950, endPoint y: 370, distance: 52.5
click at [950, 75] on div "Tap to Start" at bounding box center [938, 75] width 248 height 0
